Goal: Task Accomplishment & Management: Manage account settings

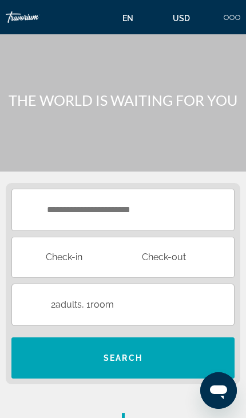
click at [181, 238] on input "**********" at bounding box center [125, 258] width 226 height 43
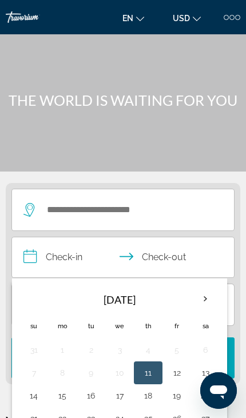
click at [226, 15] on div at bounding box center [225, 17] width 5 height 5
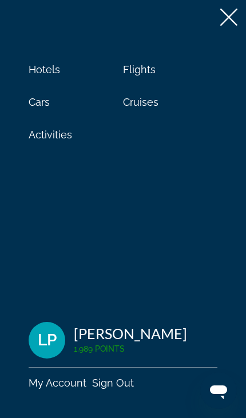
scroll to position [354, 0]
click at [45, 69] on span "Hotels" at bounding box center [44, 69] width 31 height 12
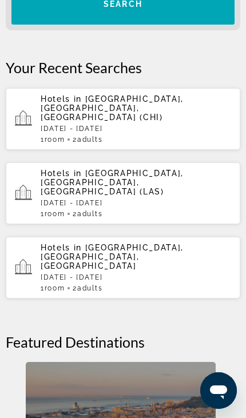
scroll to position [0, 0]
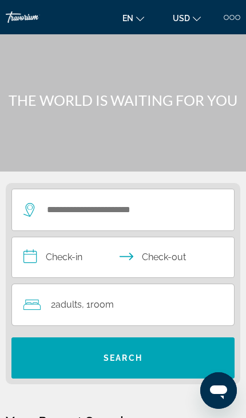
click at [233, 16] on div at bounding box center [231, 17] width 5 height 5
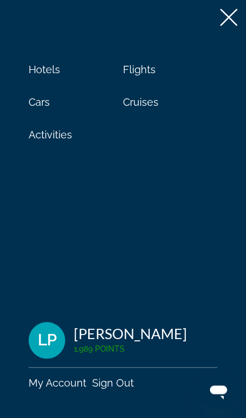
scroll to position [98, 0]
click at [49, 349] on span "LP" at bounding box center [47, 339] width 19 height 17
click at [61, 358] on div "LP" at bounding box center [47, 340] width 37 height 37
click at [55, 389] on link "My Account" at bounding box center [58, 383] width 58 height 12
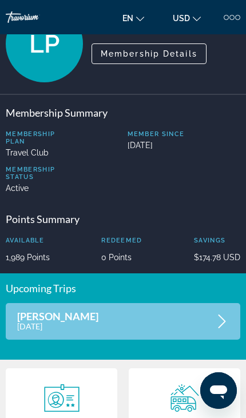
scroll to position [38, 0]
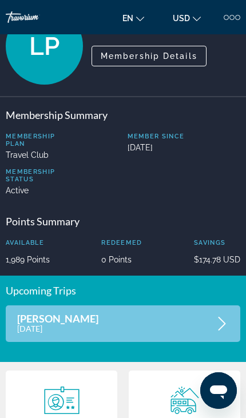
click at [54, 325] on p "[DATE]" at bounding box center [57, 328] width 81 height 10
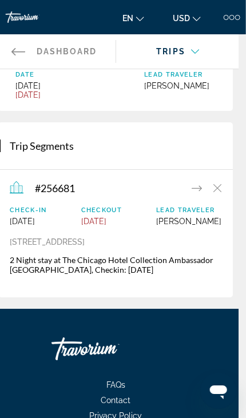
scroll to position [105, 7]
click at [194, 187] on icon "Main content" at bounding box center [196, 188] width 10 height 14
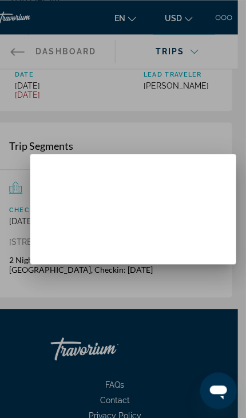
scroll to position [0, 0]
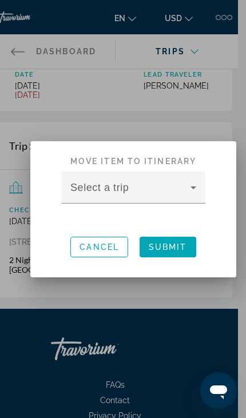
click at [198, 190] on icon at bounding box center [193, 188] width 14 height 14
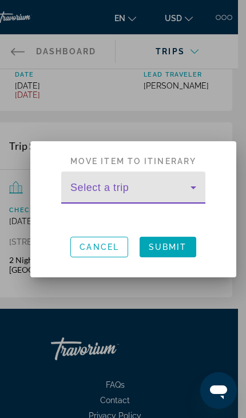
click at [193, 188] on icon at bounding box center [193, 187] width 6 height 3
click at [218, 223] on div "Select a trip" at bounding box center [132, 199] width 171 height 56
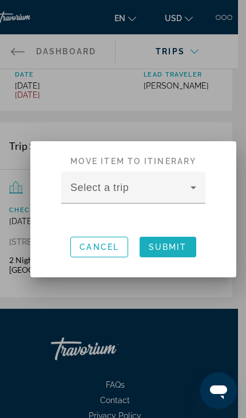
click at [166, 253] on span at bounding box center [167, 246] width 57 height 27
click at [169, 245] on span "Submit" at bounding box center [168, 246] width 38 height 9
click at [166, 239] on span at bounding box center [167, 246] width 57 height 27
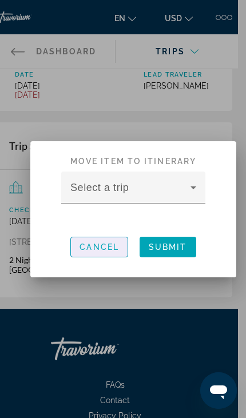
click at [101, 250] on span "Cancel" at bounding box center [98, 246] width 39 height 9
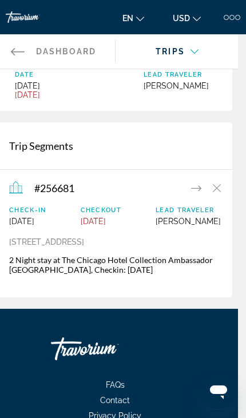
scroll to position [113, 8]
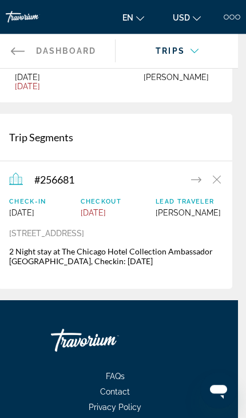
click at [39, 184] on span "#256681" at bounding box center [54, 180] width 40 height 13
click at [14, 180] on icon "Main content" at bounding box center [16, 180] width 14 height 14
click at [155, 206] on span "Lead Traveler" at bounding box center [187, 201] width 65 height 7
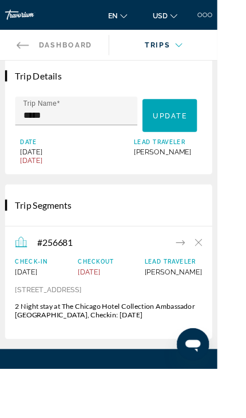
scroll to position [18, 0]
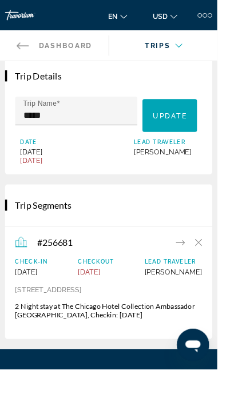
click at [194, 128] on span "Update" at bounding box center [192, 130] width 39 height 9
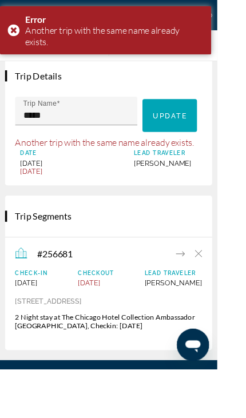
click at [211, 92] on div "Trip Details Trip Name ***** Update Your trip was updated! Another trip with th…" at bounding box center [123, 135] width 234 height 147
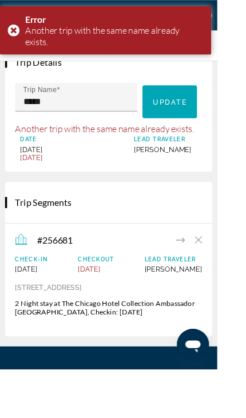
scroll to position [0, 0]
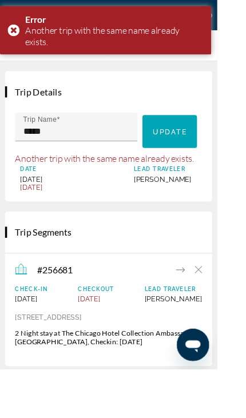
click at [184, 190] on span "Lead Traveler" at bounding box center [189, 191] width 77 height 7
click at [49, 28] on div "Error Another trip with the same name already exists." at bounding box center [119, 34] width 239 height 55
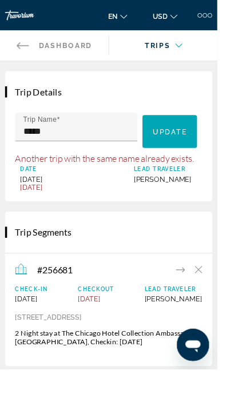
click at [163, 331] on span "Lead Traveler" at bounding box center [195, 326] width 65 height 7
click at [163, 343] on div "Lead Traveler [PERSON_NAME]" at bounding box center [195, 332] width 65 height 19
click at [201, 303] on icon "Main content" at bounding box center [204, 305] width 10 height 14
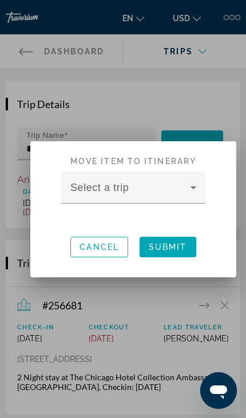
click at [185, 187] on span at bounding box center [130, 192] width 120 height 14
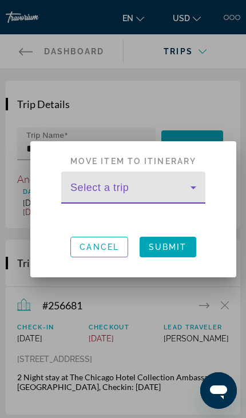
click at [132, 190] on span at bounding box center [130, 192] width 120 height 14
click at [186, 189] on span at bounding box center [130, 192] width 120 height 14
click at [192, 186] on icon at bounding box center [193, 188] width 14 height 14
click at [232, 191] on div "Move item to itinerary Select a trip Cancel Submit" at bounding box center [133, 209] width 206 height 136
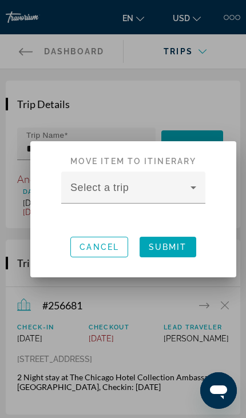
click at [182, 188] on span at bounding box center [130, 192] width 120 height 14
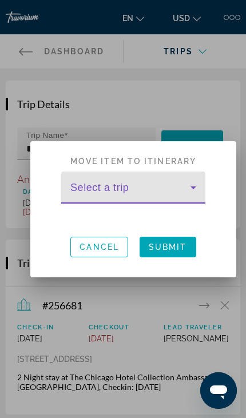
click at [90, 248] on span "Cancel" at bounding box center [98, 246] width 39 height 9
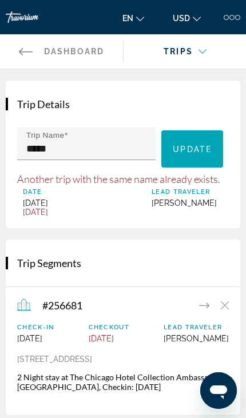
click at [192, 46] on div "Main content" at bounding box center [185, 62] width 105 height 32
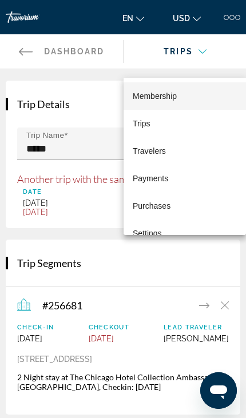
click at [145, 278] on div at bounding box center [123, 209] width 246 height 418
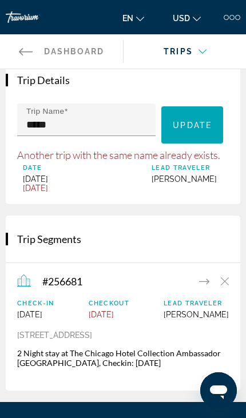
scroll to position [7, 0]
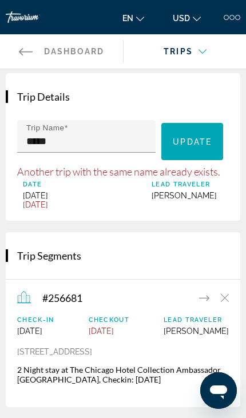
click at [203, 296] on icon "Main content" at bounding box center [204, 298] width 10 height 14
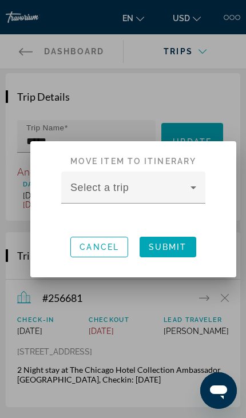
click at [191, 193] on icon at bounding box center [193, 188] width 14 height 14
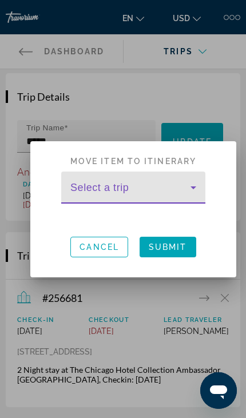
click at [170, 185] on span at bounding box center [130, 192] width 120 height 14
click at [113, 189] on span at bounding box center [130, 192] width 120 height 14
click at [116, 193] on span at bounding box center [130, 192] width 120 height 14
click at [155, 246] on span "Submit" at bounding box center [168, 246] width 38 height 9
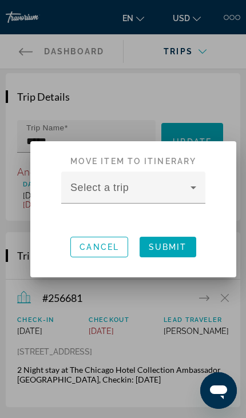
click at [143, 185] on span at bounding box center [130, 192] width 120 height 14
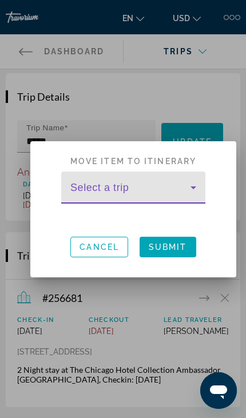
click at [91, 190] on span at bounding box center [130, 192] width 120 height 14
click at [168, 179] on div "Select a trip" at bounding box center [133, 187] width 126 height 32
click at [117, 187] on span at bounding box center [130, 192] width 120 height 14
click at [205, 159] on h2 "Move item to itinerary" at bounding box center [132, 156] width 171 height 30
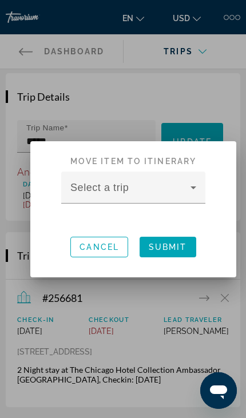
click at [196, 95] on div at bounding box center [123, 209] width 246 height 418
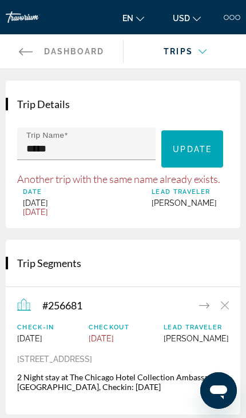
scroll to position [7, 0]
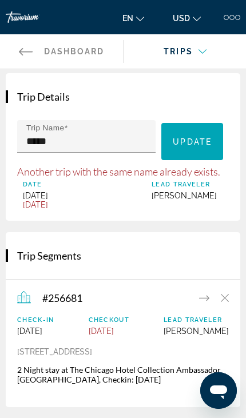
click at [168, 254] on h2 "Trip Segments" at bounding box center [123, 255] width 234 height 13
click at [206, 299] on icon "Main content" at bounding box center [204, 298] width 10 height 14
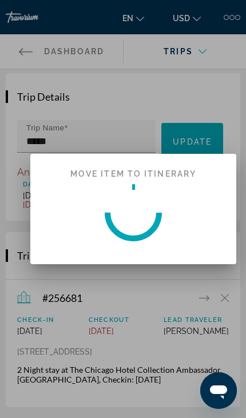
scroll to position [0, 0]
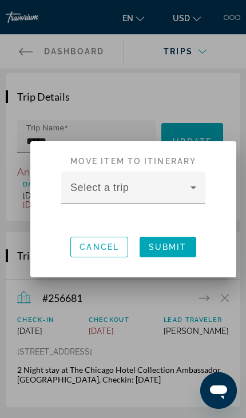
click at [170, 241] on span at bounding box center [167, 246] width 57 height 27
click at [114, 242] on span "Cancel" at bounding box center [98, 246] width 39 height 9
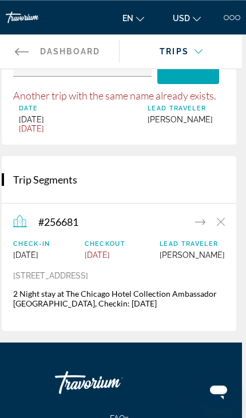
scroll to position [83, 4]
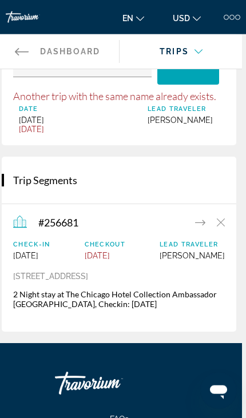
click at [27, 242] on span "Check-In" at bounding box center [31, 244] width 37 height 7
click at [25, 219] on icon "Main content" at bounding box center [20, 221] width 14 height 12
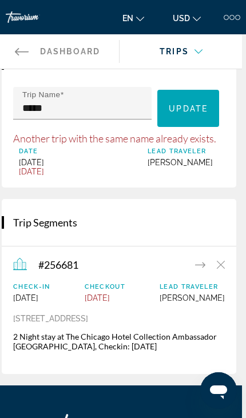
scroll to position [16, 4]
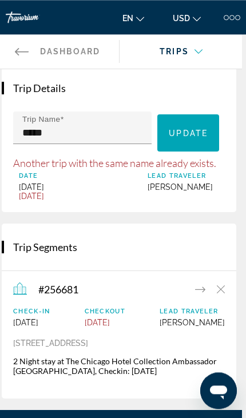
click at [34, 191] on span "[DATE]" at bounding box center [57, 195] width 77 height 9
click at [32, 199] on span "[DATE]" at bounding box center [57, 195] width 77 height 9
click at [164, 178] on span "Lead Traveler" at bounding box center [185, 175] width 77 height 7
click at [51, 128] on input "*****" at bounding box center [85, 133] width 127 height 14
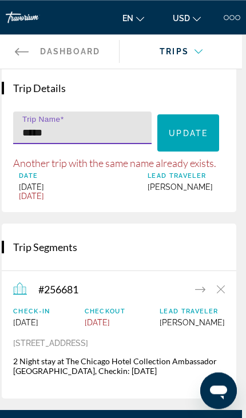
scroll to position [5, 0]
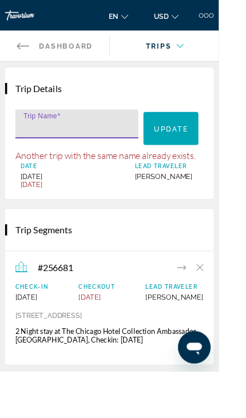
type input "**********"
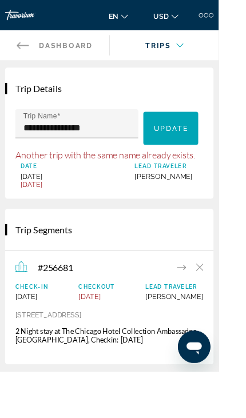
scroll to position [5, 0]
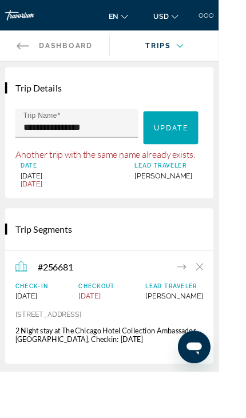
click at [190, 151] on span "Main content" at bounding box center [192, 143] width 62 height 27
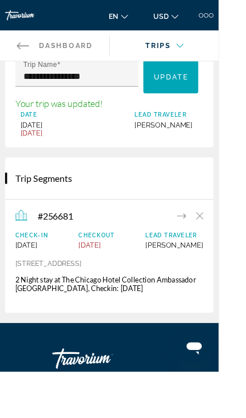
scroll to position [0, 0]
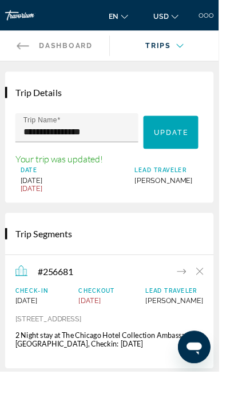
click at [178, 363] on div "Check-In [DATE] Checkout [DATE] Lead Traveler [PERSON_NAME] [STREET_ADDRESS] 2 …" at bounding box center [122, 357] width 211 height 68
